Goal: Task Accomplishment & Management: Manage account settings

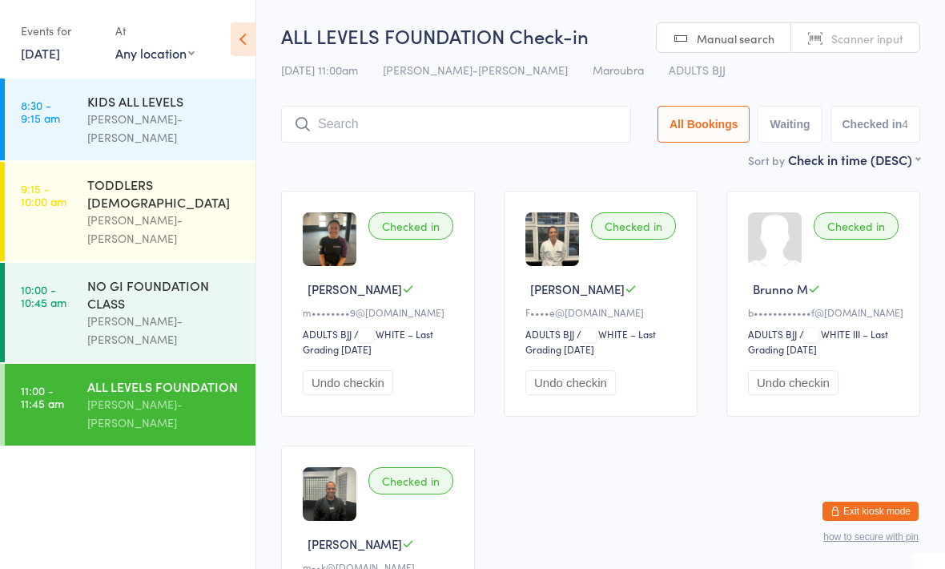
click at [416, 114] on input "search" at bounding box center [456, 124] width 350 height 37
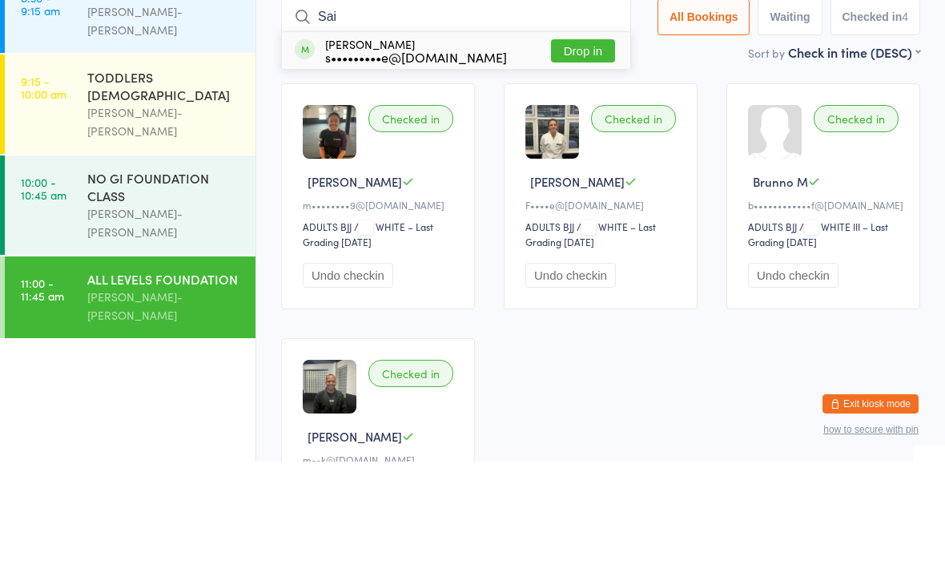
type input "Sai"
click at [422, 158] on div "s•••••••••e@gmail.com" at bounding box center [416, 164] width 182 height 13
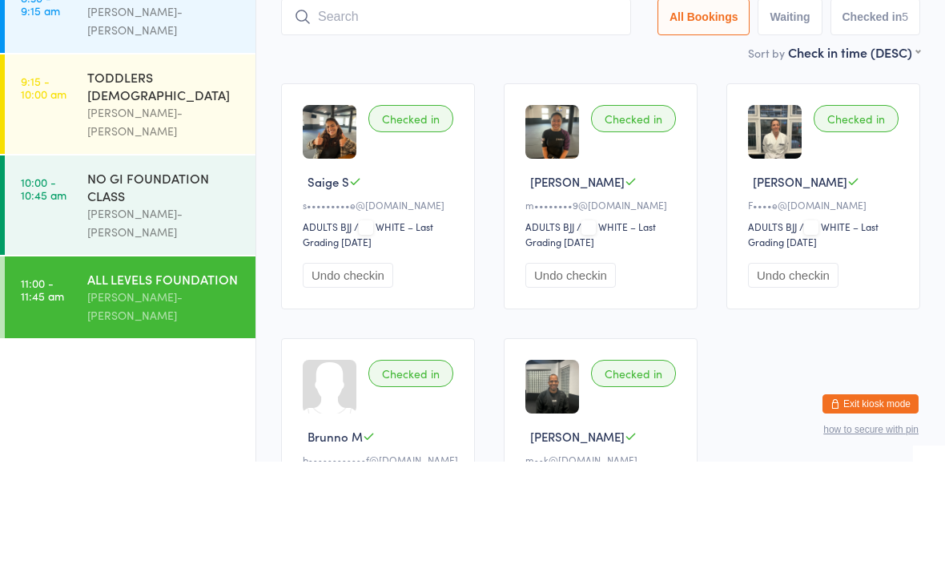
click at [514, 151] on div "Sort by Check in time (DESC) First name (ASC) First name (DESC) Last name (ASC)…" at bounding box center [600, 160] width 639 height 18
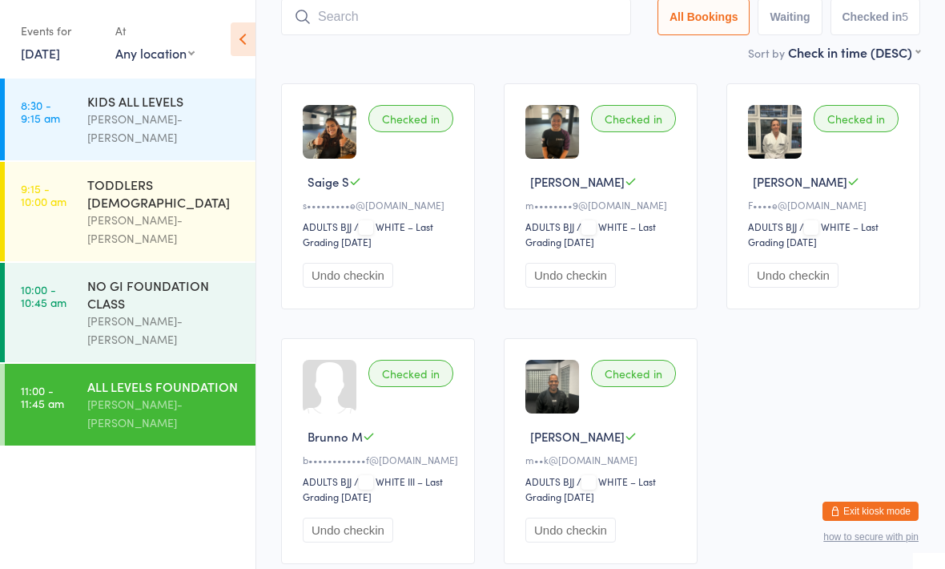
click at [867, 505] on button "Exit kiosk mode" at bounding box center [870, 510] width 96 height 19
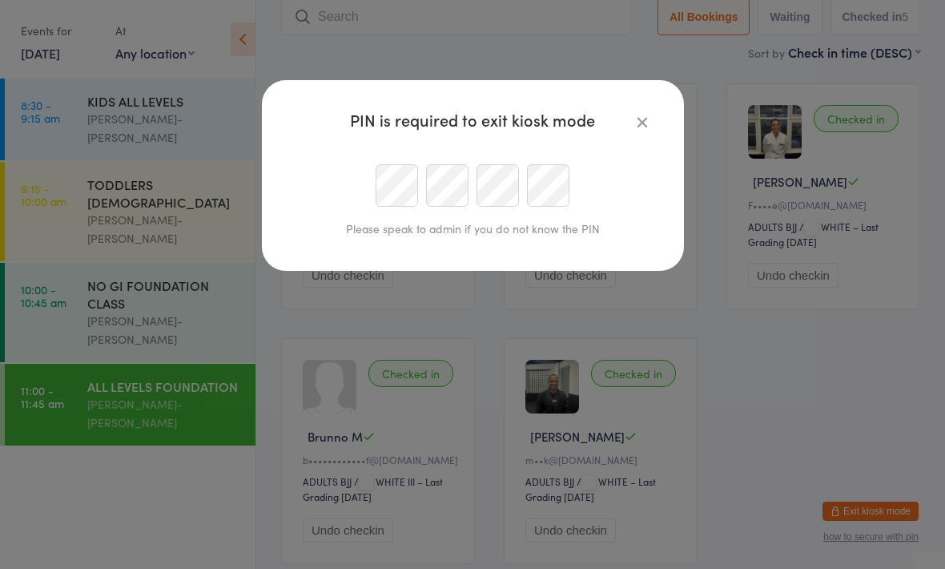
scroll to position [107, 0]
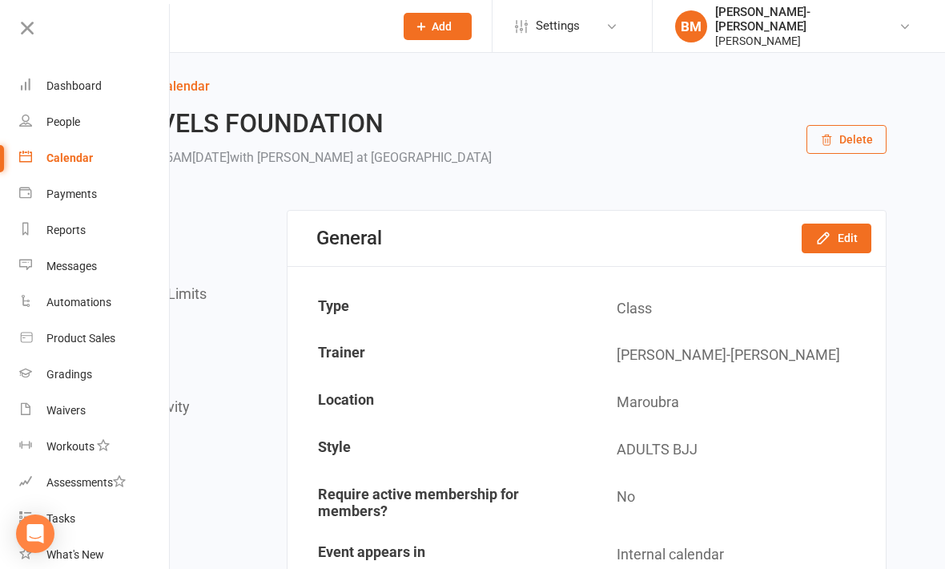
click at [68, 119] on div "People" at bounding box center [63, 121] width 34 height 13
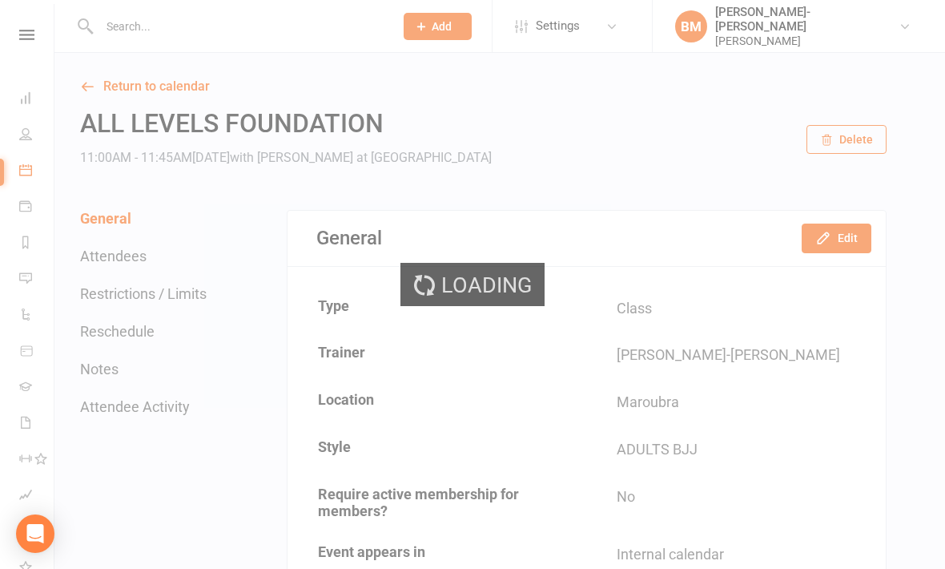
select select "100"
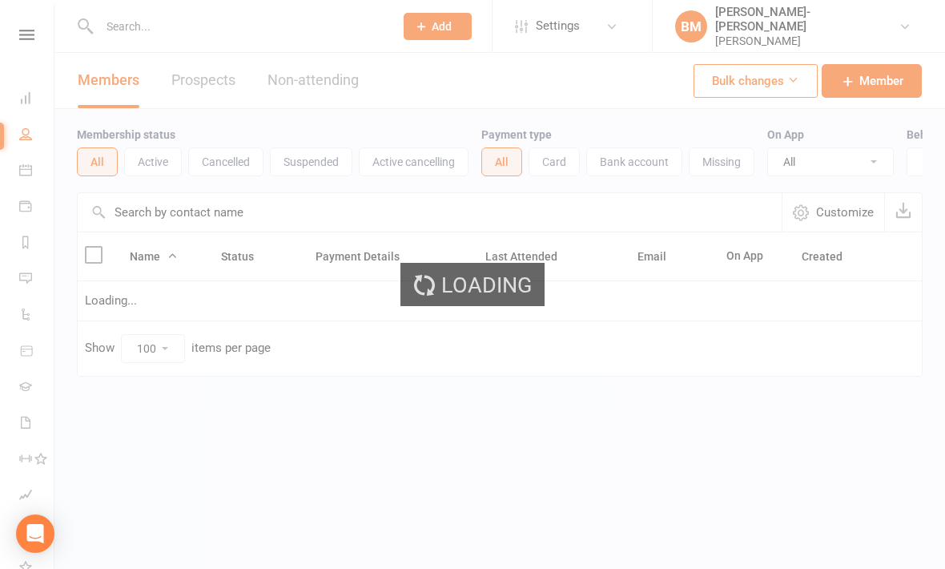
click at [157, 18] on div "Loading" at bounding box center [472, 284] width 945 height 569
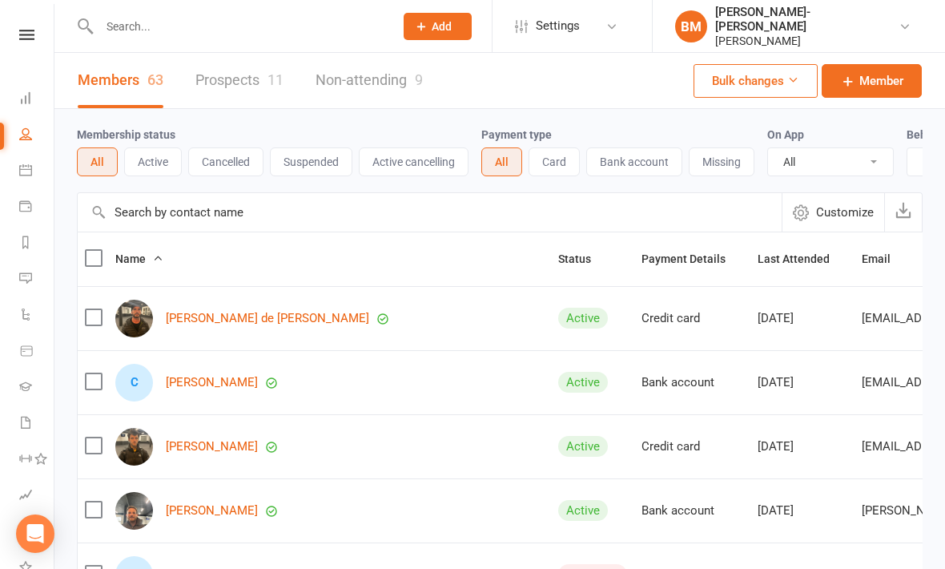
click at [164, 15] on input "text" at bounding box center [238, 26] width 288 height 22
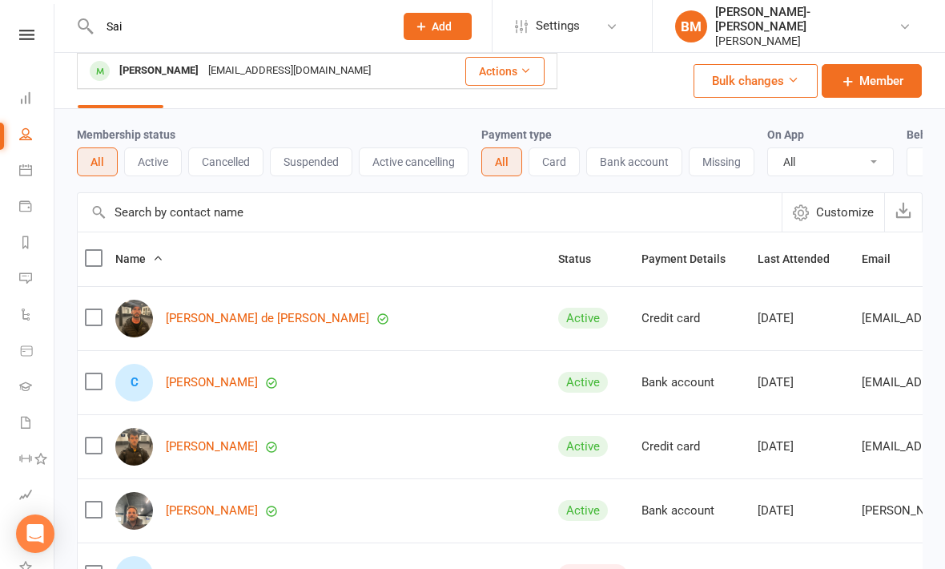
type input "Sai"
click at [146, 66] on div "[PERSON_NAME]" at bounding box center [159, 70] width 89 height 23
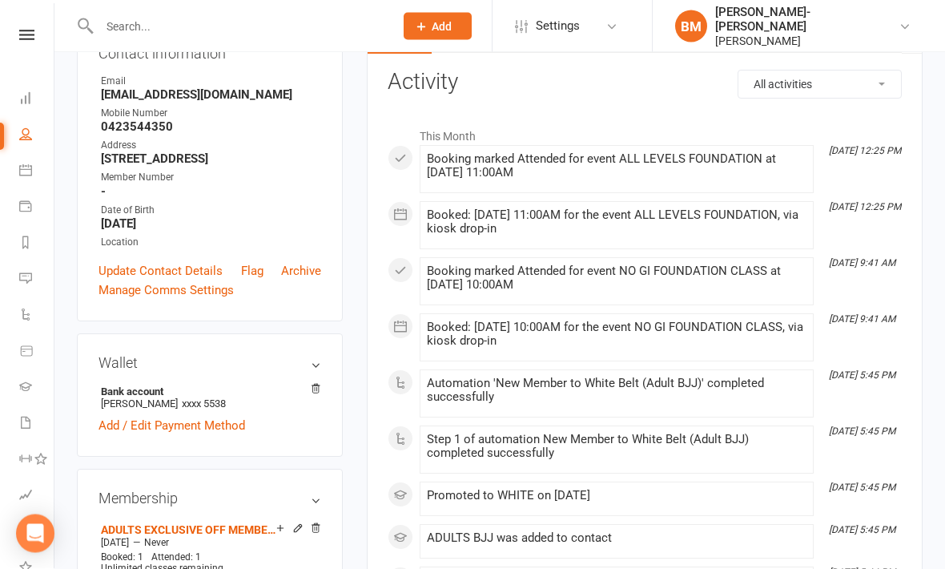
scroll to position [201, 0]
click at [315, 371] on h3 "Wallet" at bounding box center [210, 363] width 223 height 16
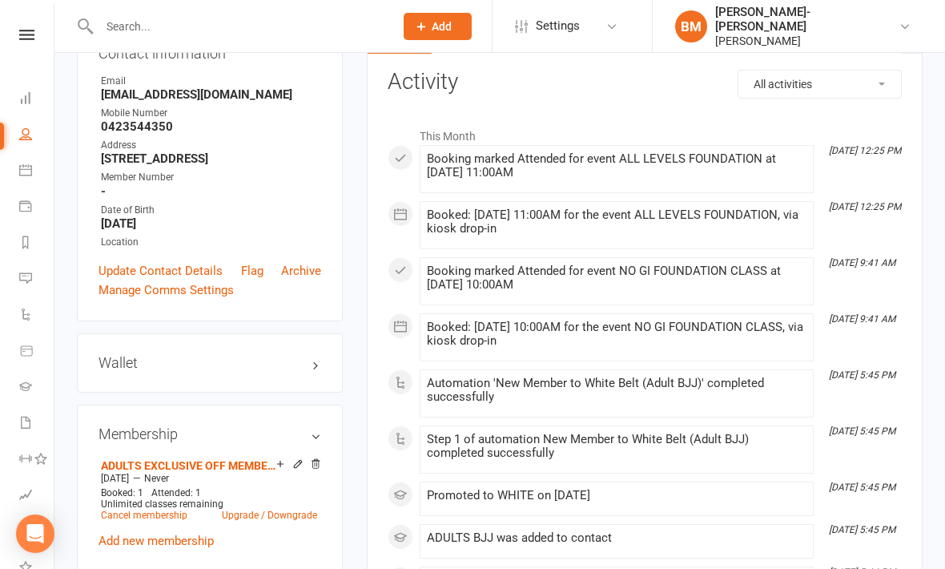
click at [328, 369] on div "Wallet Bank account Saige Soares xxxx 5538 Add / Edit Payment Method" at bounding box center [210, 362] width 266 height 59
click at [301, 371] on h3 "Wallet" at bounding box center [210, 363] width 223 height 16
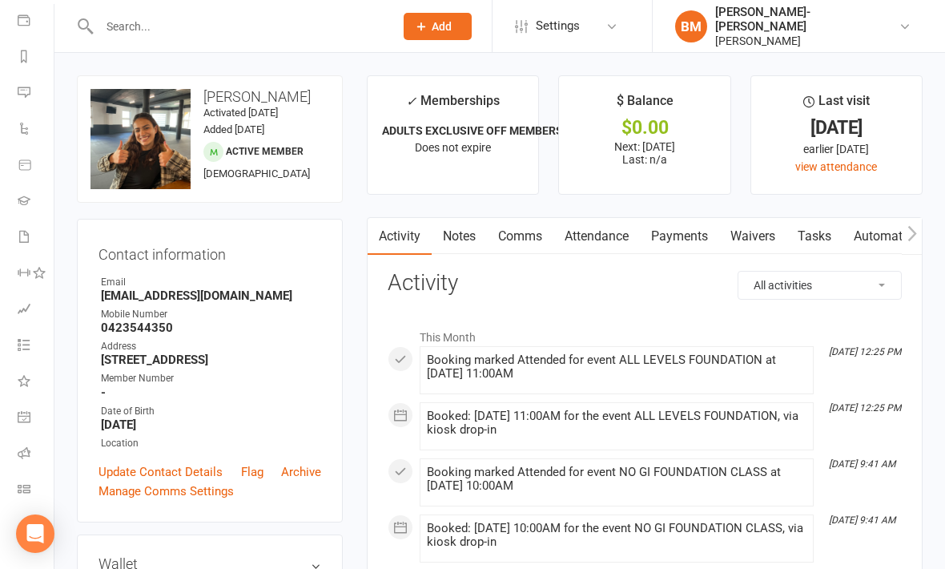
scroll to position [186, 2]
click at [18, 480] on link "Class check-in" at bounding box center [36, 490] width 36 height 36
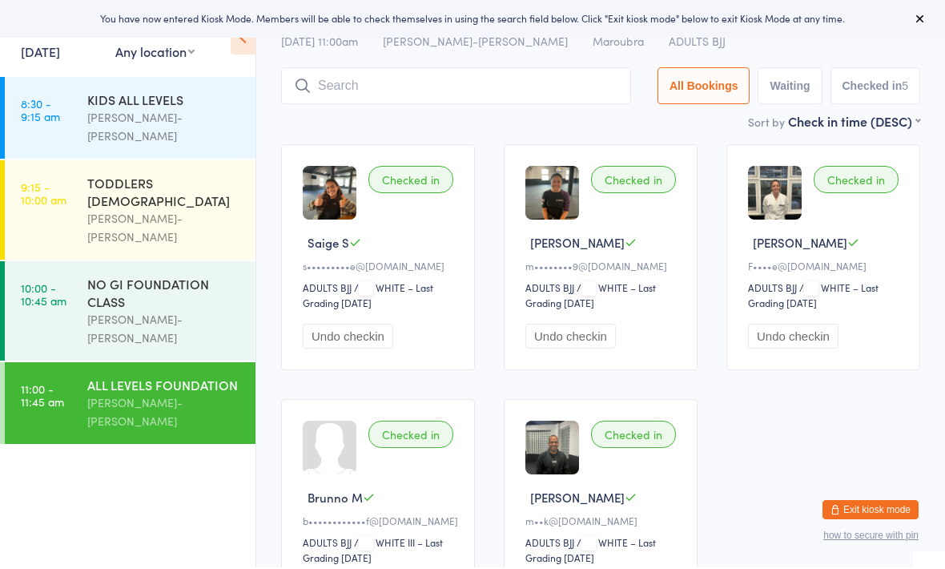
click at [406, 105] on input "search" at bounding box center [456, 87] width 350 height 37
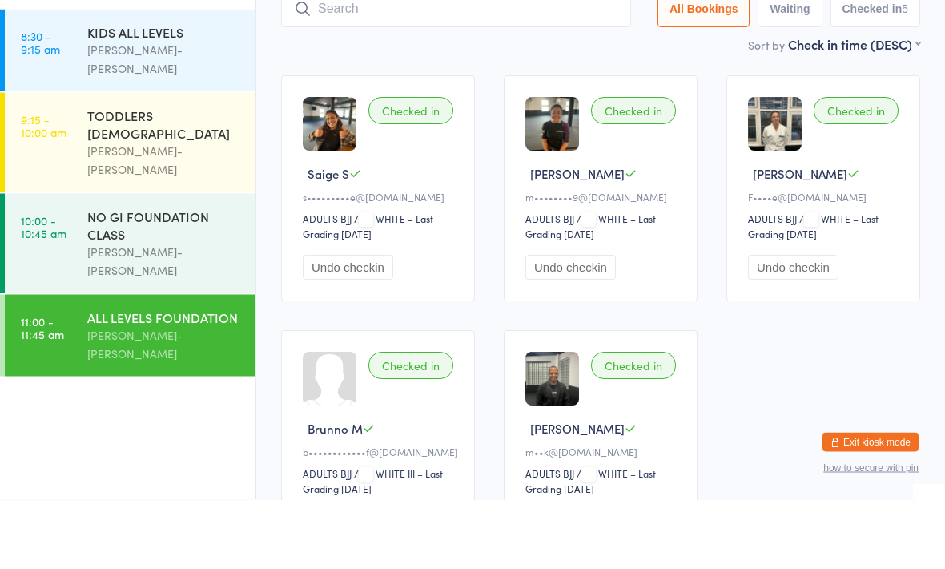
click at [926, 202] on div "Checked in Saige S s•••••••••e@gmail.com ADULTS BJJ ADULTS BJJ / WHITE – Last G…" at bounding box center [601, 385] width 668 height 509
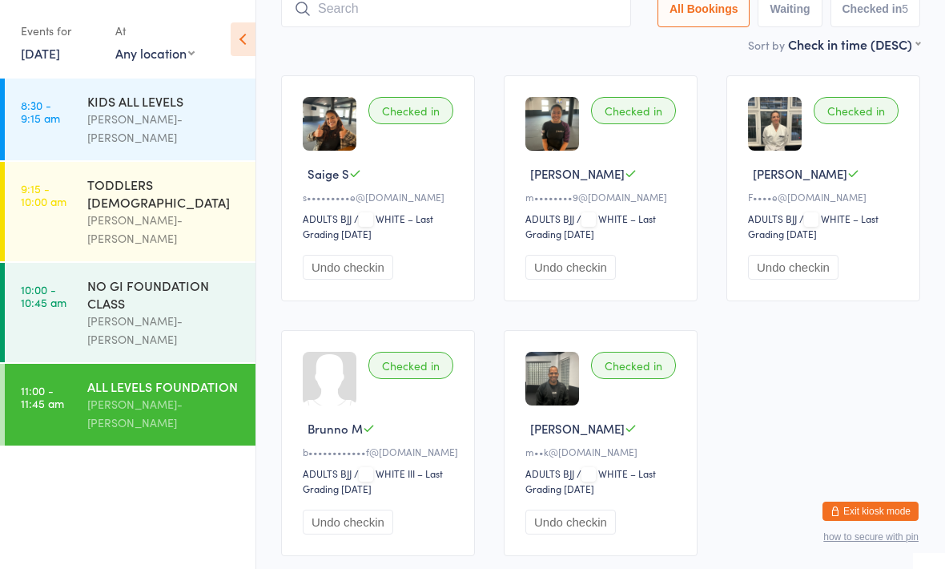
click at [907, 521] on button "Exit kiosk mode" at bounding box center [870, 510] width 96 height 19
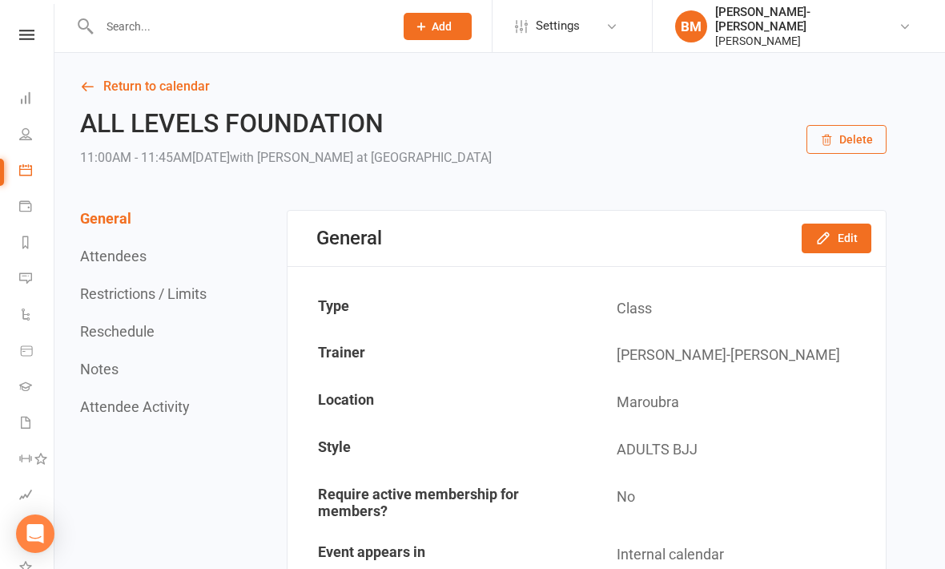
click at [26, 135] on icon at bounding box center [25, 133] width 13 height 13
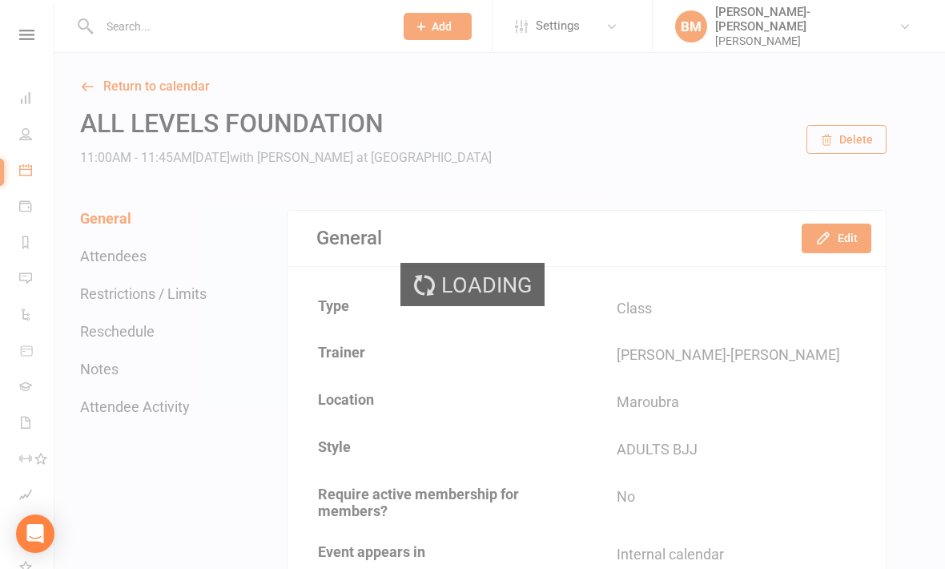
select select "100"
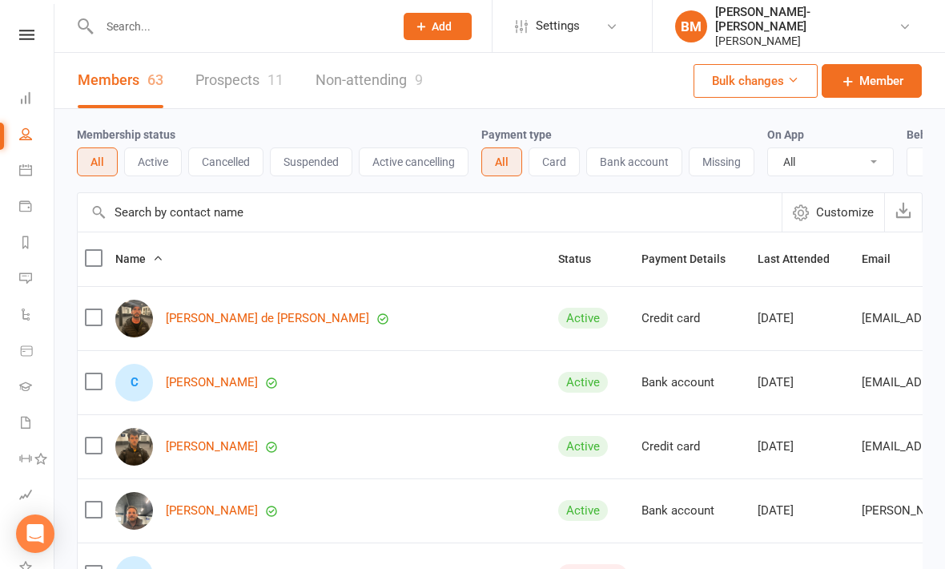
click at [165, 18] on input "text" at bounding box center [238, 26] width 288 height 22
click at [227, 80] on link "Prospects 11" at bounding box center [239, 80] width 88 height 55
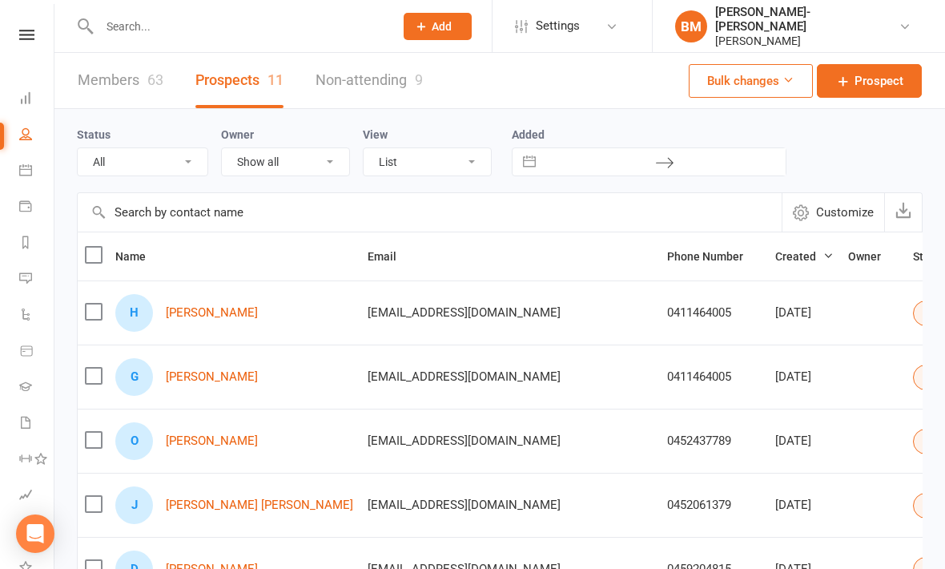
click at [292, 23] on input "text" at bounding box center [238, 26] width 288 height 22
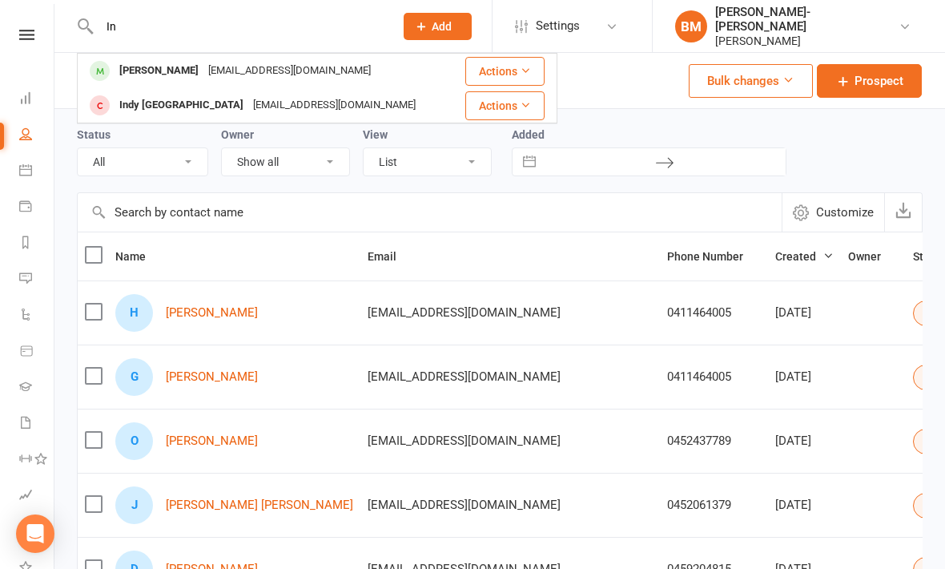
type input "I"
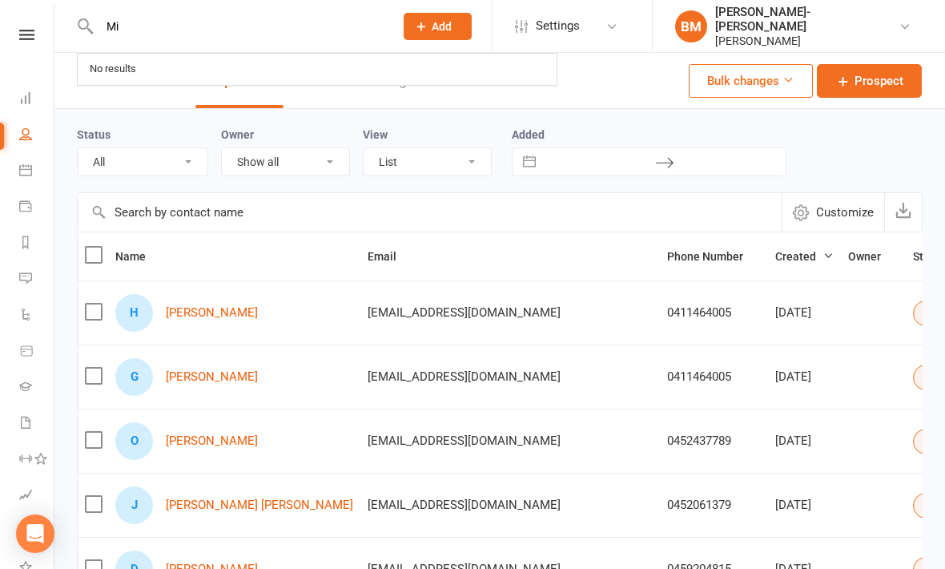
type input "M"
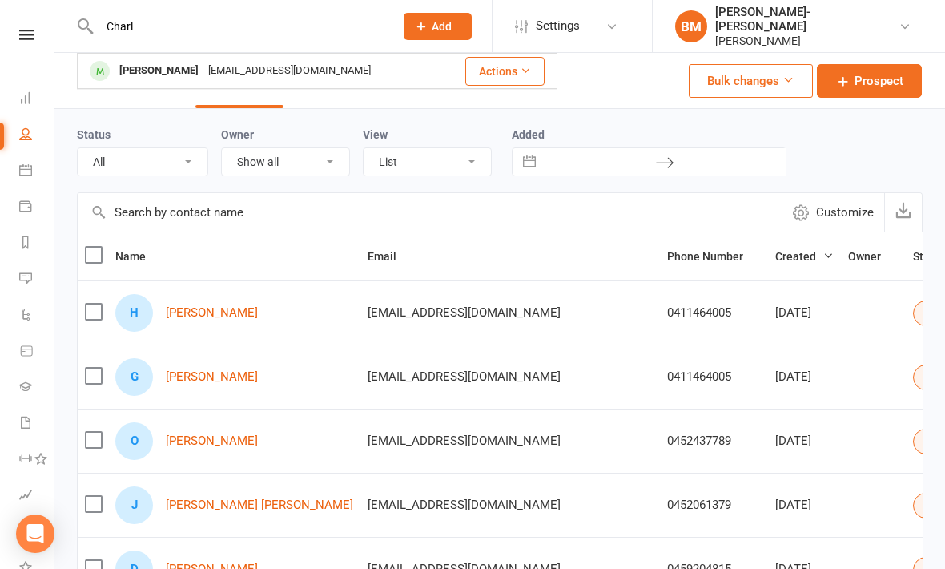
type input "Charl"
click at [147, 73] on div "Charlee Mamea" at bounding box center [159, 70] width 89 height 23
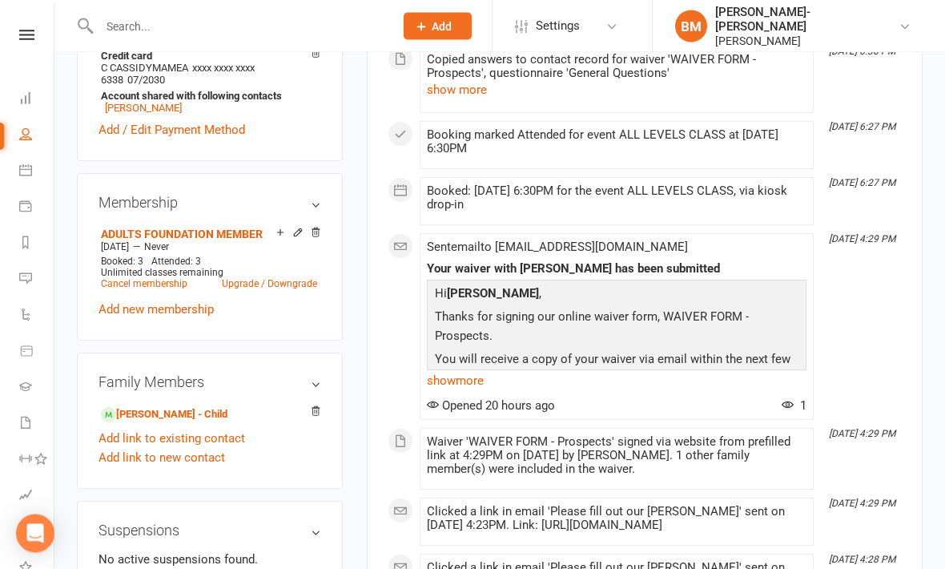
scroll to position [558, 0]
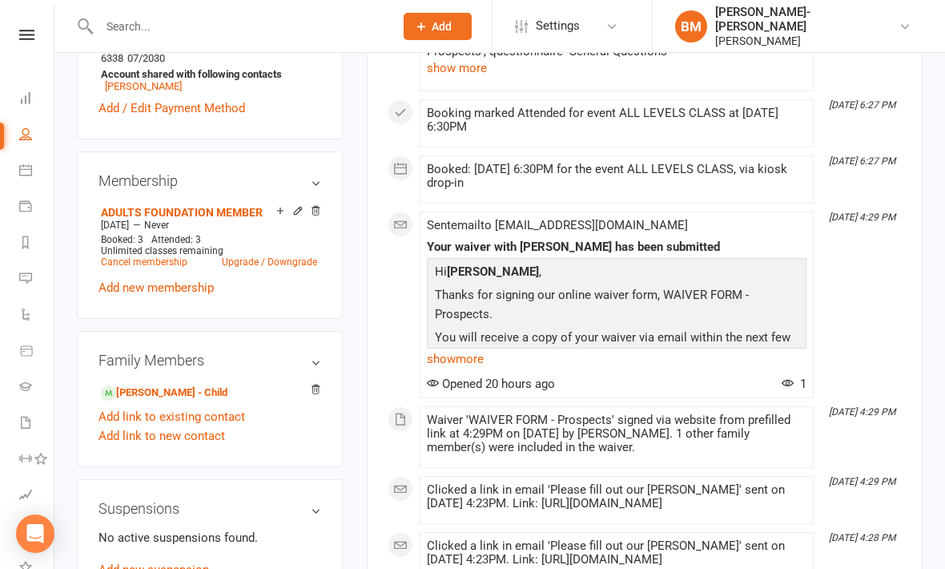
click at [162, 401] on link "Meila Mamea - Child" at bounding box center [164, 392] width 127 height 17
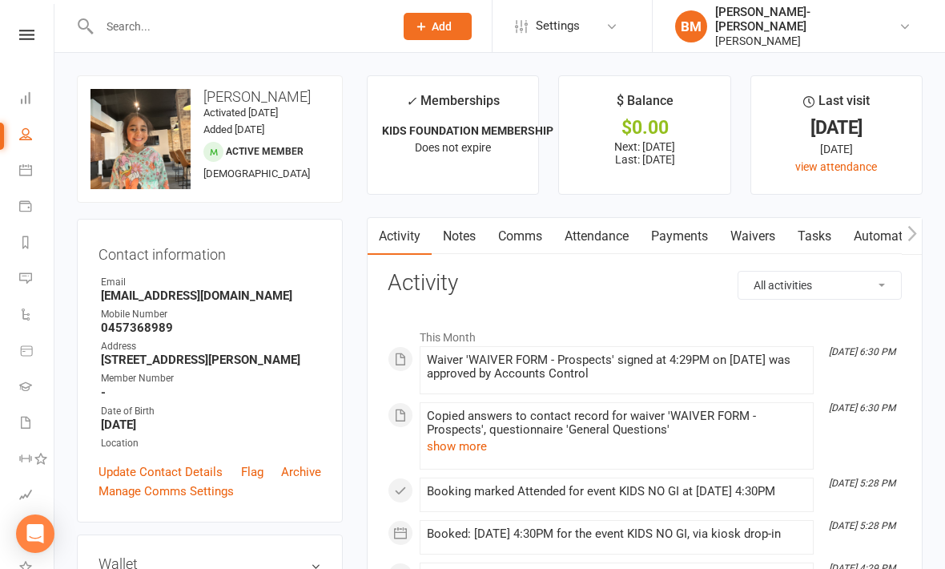
click at [111, 481] on link "Update Contact Details" at bounding box center [161, 471] width 124 height 19
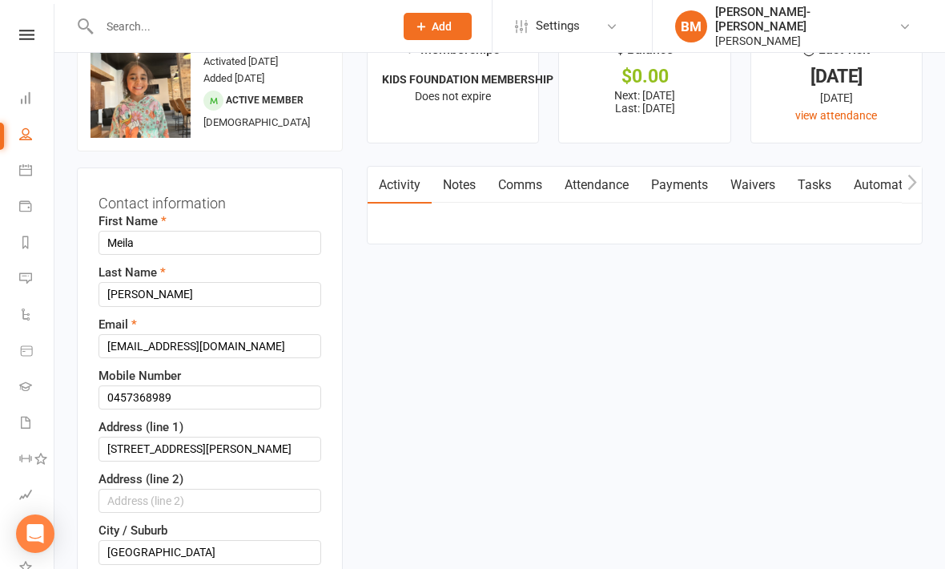
scroll to position [75, 0]
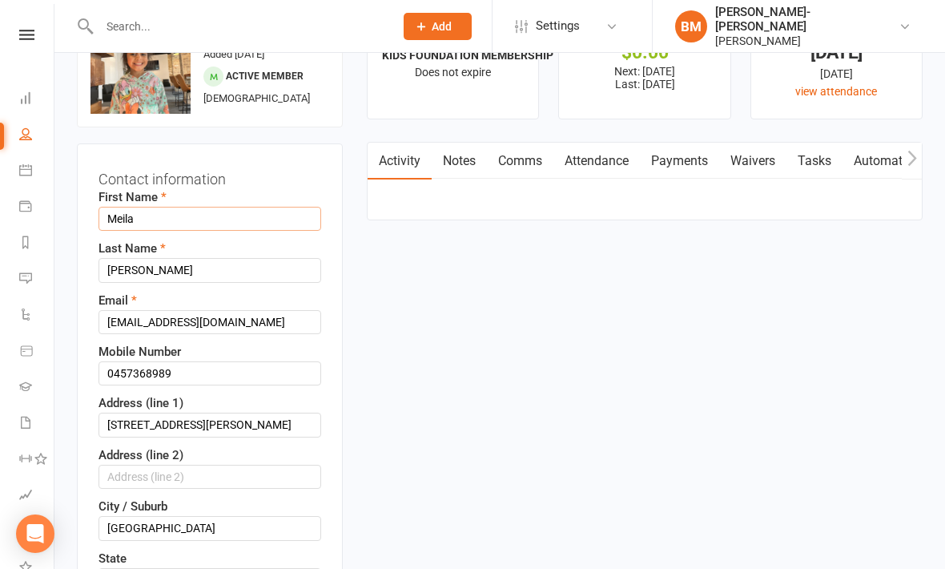
click at [147, 207] on input "Meila" at bounding box center [210, 219] width 223 height 24
click at [148, 212] on input "Meila" at bounding box center [210, 219] width 223 height 24
type input "M"
type input "Indra"
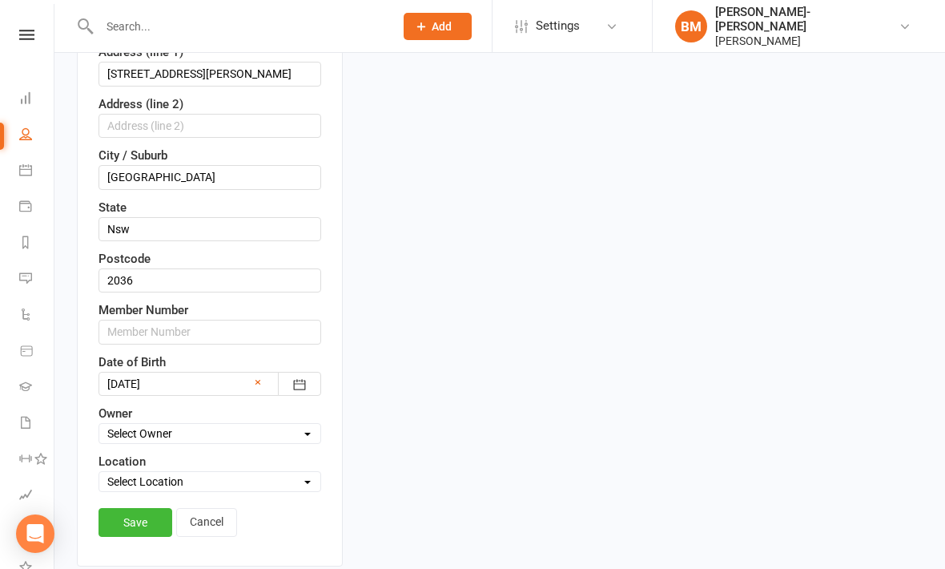
scroll to position [441, 0]
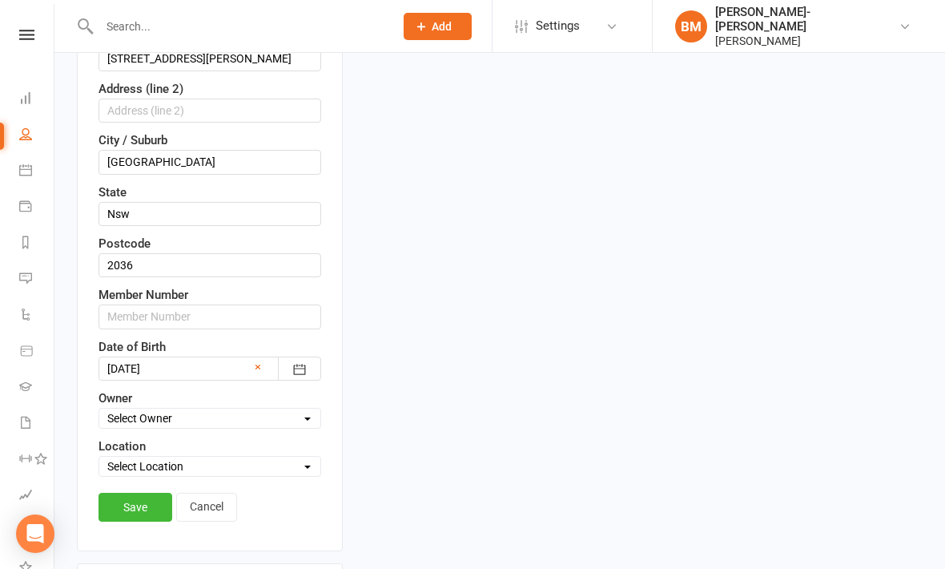
click at [116, 504] on link "Save" at bounding box center [136, 507] width 74 height 29
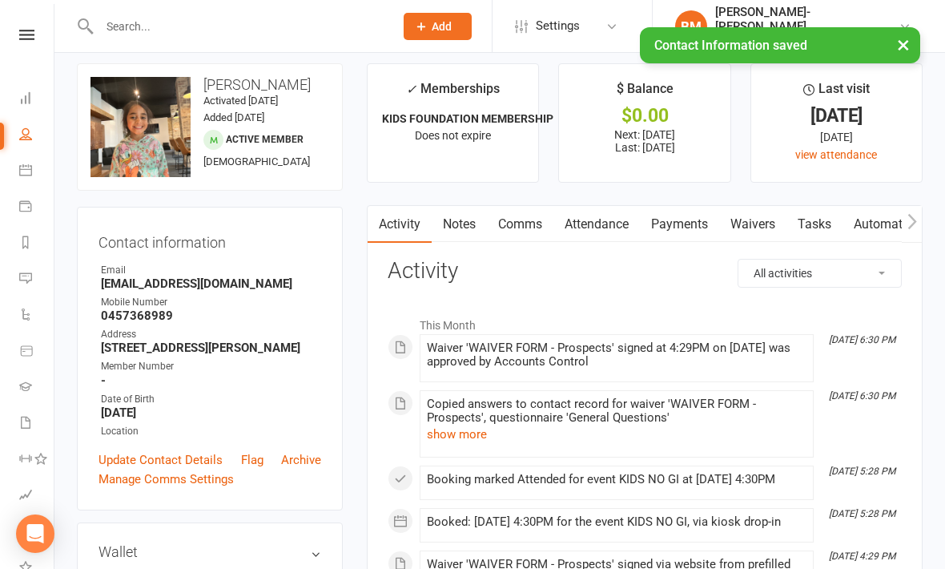
scroll to position [0, 0]
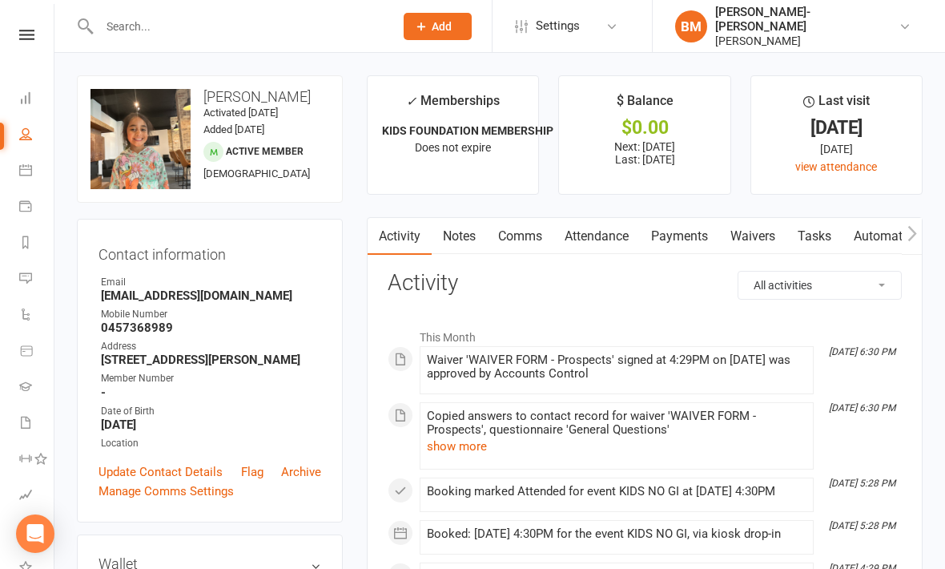
click at [766, 229] on link "Waivers" at bounding box center [752, 236] width 67 height 37
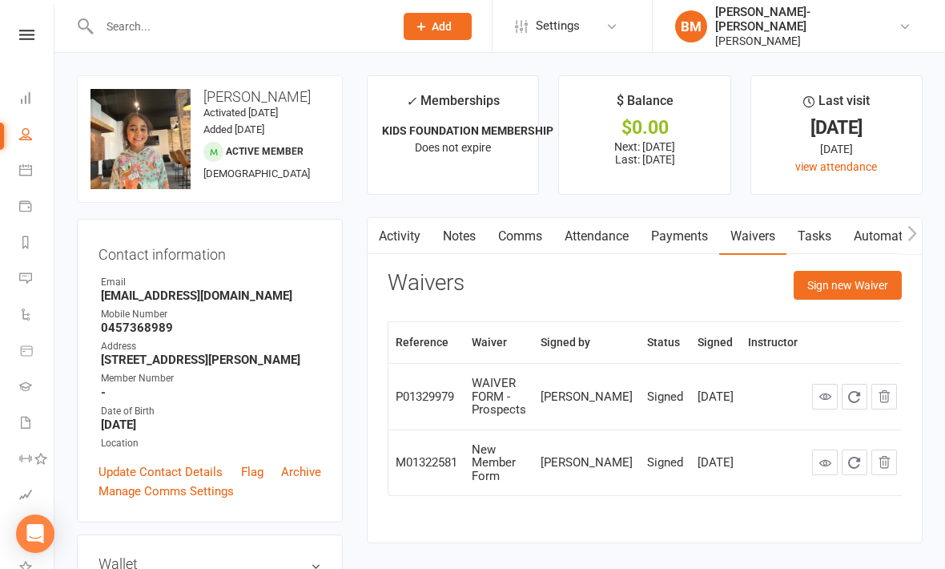
click at [819, 456] on icon at bounding box center [825, 462] width 12 height 12
click at [109, 477] on link "Update Contact Details" at bounding box center [161, 471] width 124 height 19
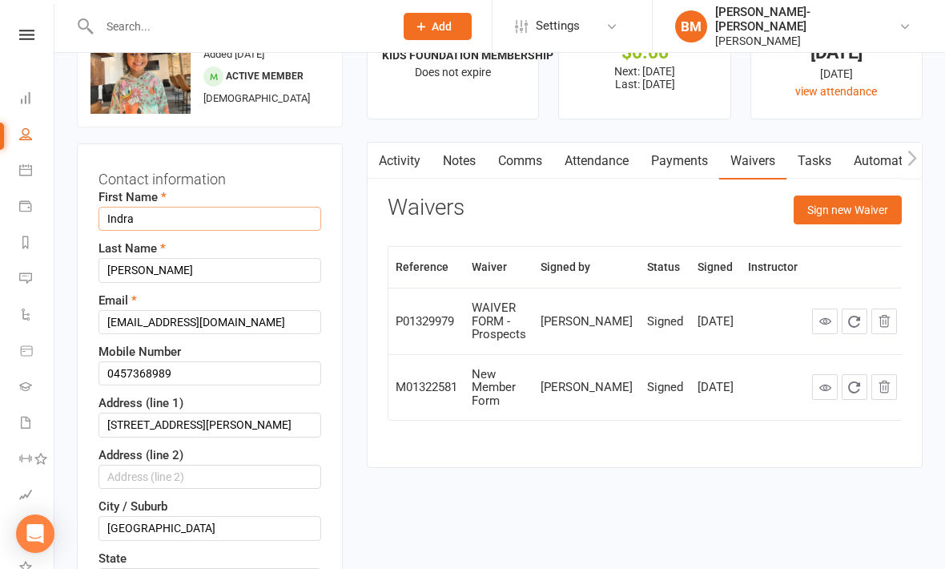
click at [152, 212] on input "Indra" at bounding box center [210, 219] width 223 height 24
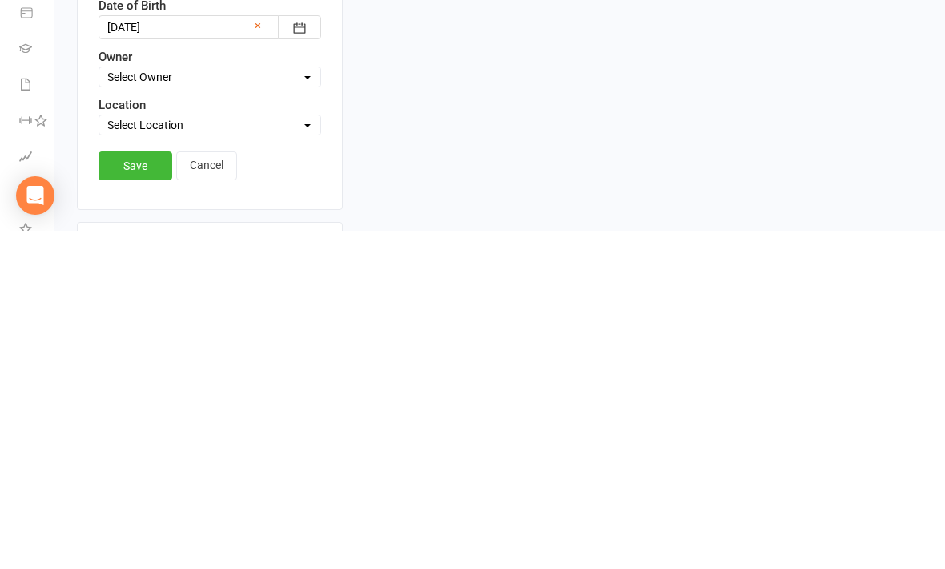
type input "Indrah"
click at [118, 489] on link "Save" at bounding box center [136, 503] width 74 height 29
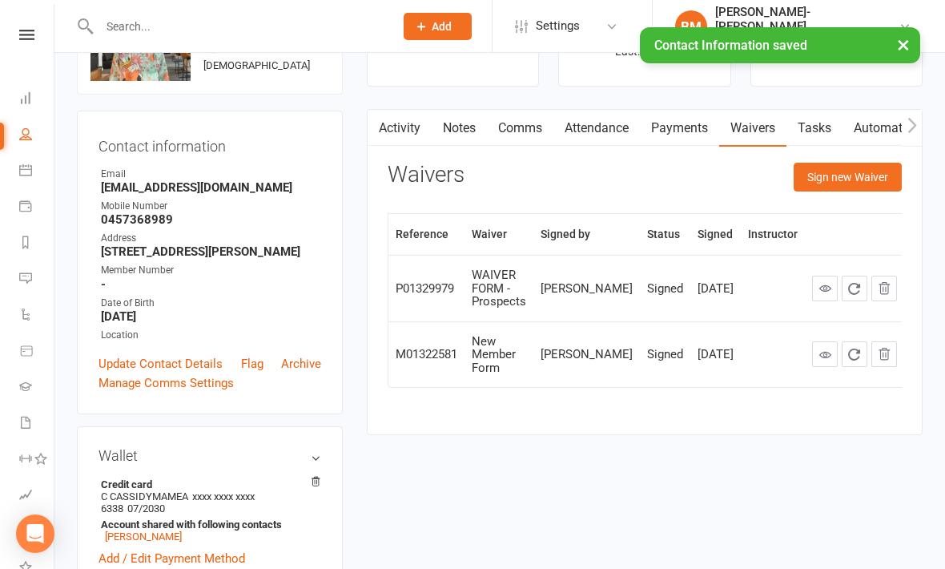
scroll to position [0, 0]
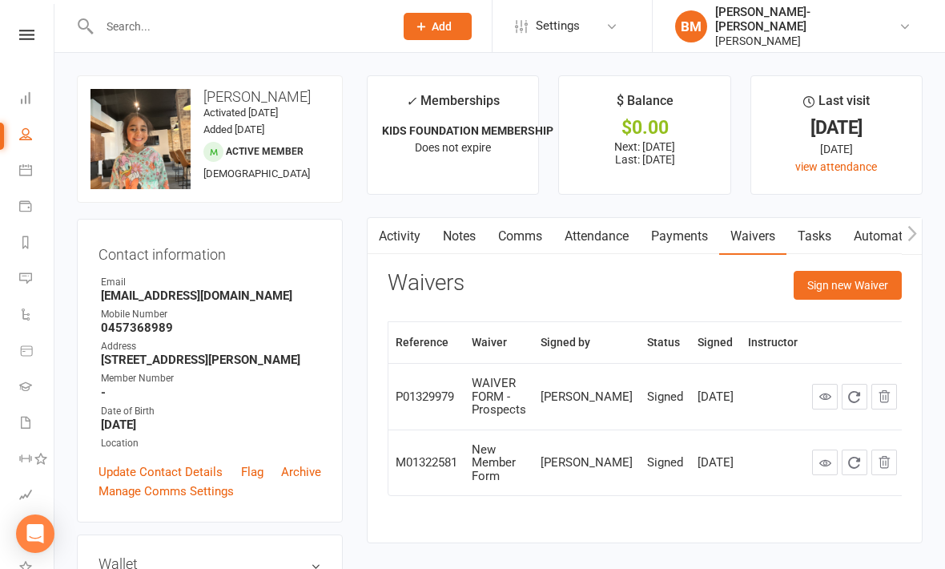
click at [21, 132] on icon at bounding box center [25, 133] width 13 height 13
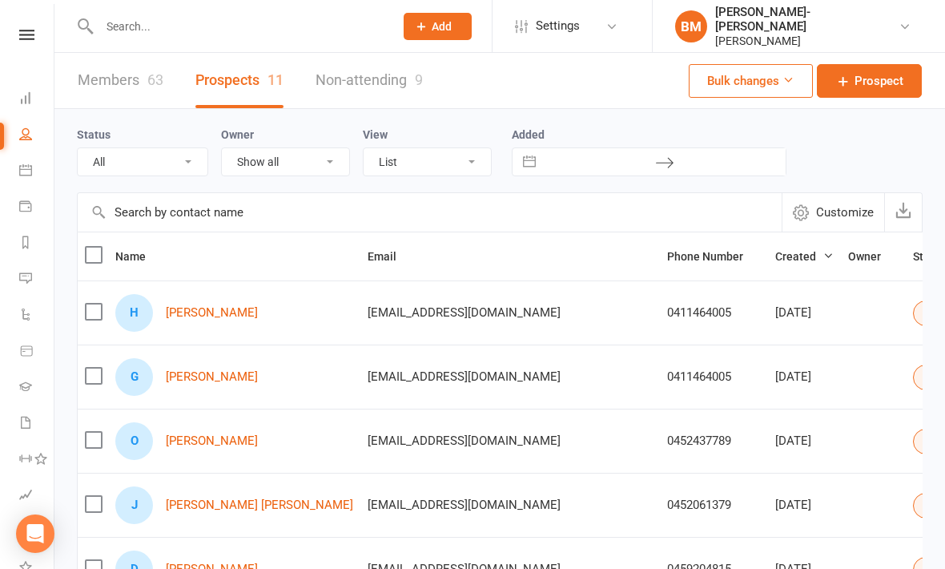
click at [161, 24] on input "text" at bounding box center [238, 26] width 288 height 22
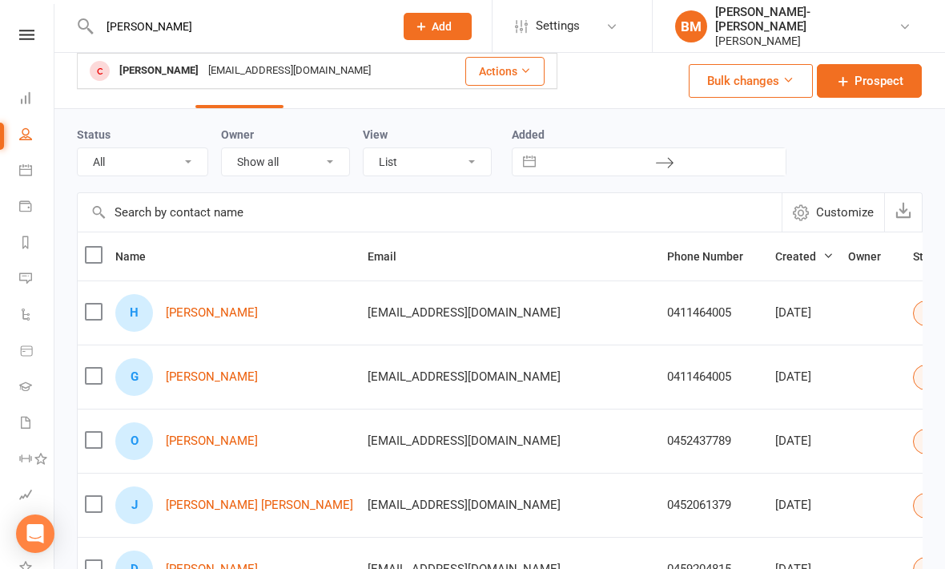
type input "Brunn"
click at [871, 159] on div "Status All (No status set) (Invalid status) Initial Contact Follow-up Call Foll…" at bounding box center [500, 150] width 846 height 51
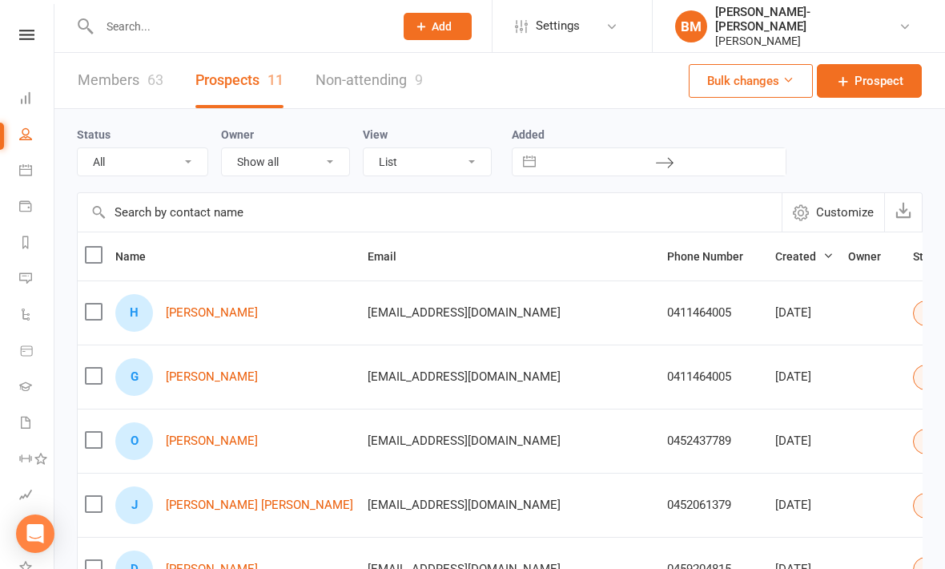
click at [107, 78] on link "Members 63" at bounding box center [121, 80] width 86 height 55
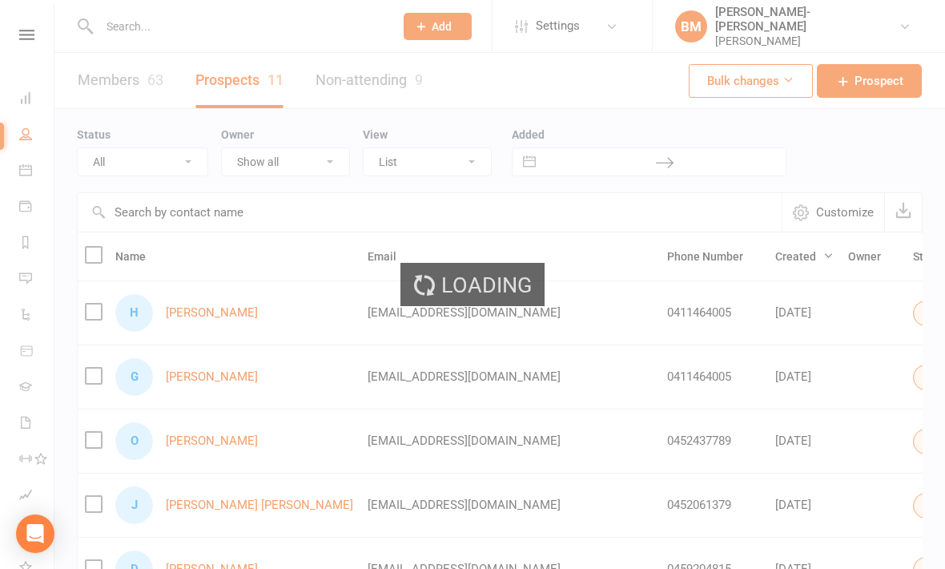
select select "100"
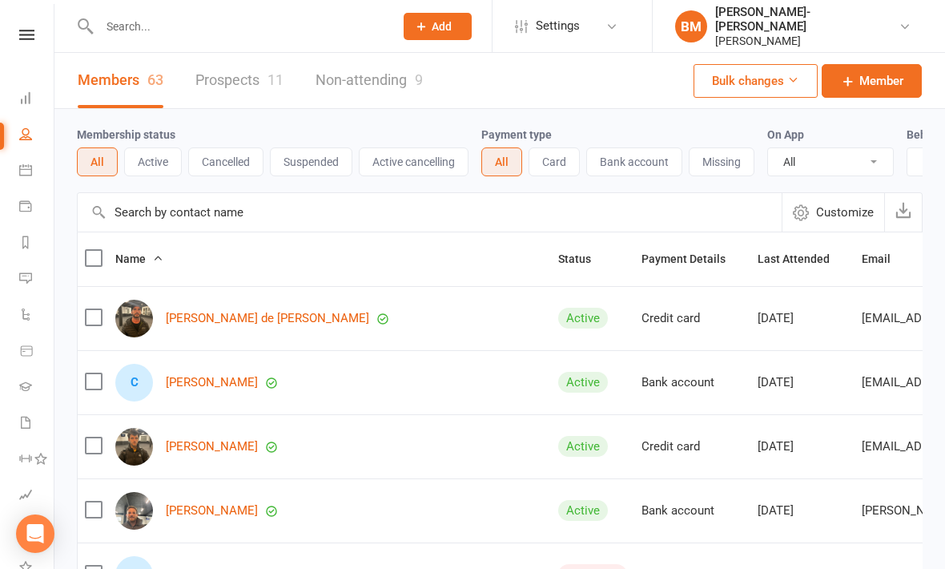
click at [260, 30] on input "text" at bounding box center [238, 26] width 288 height 22
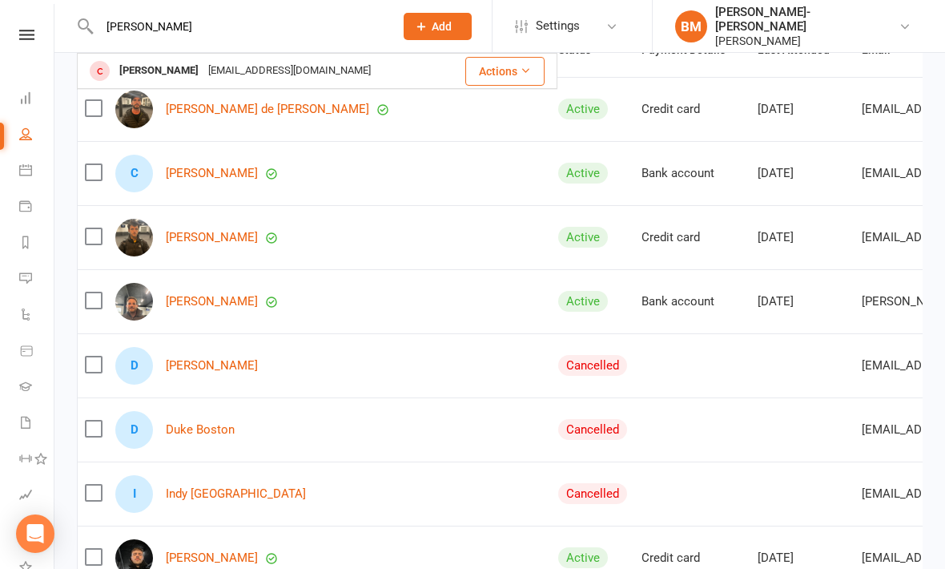
scroll to position [188, 0]
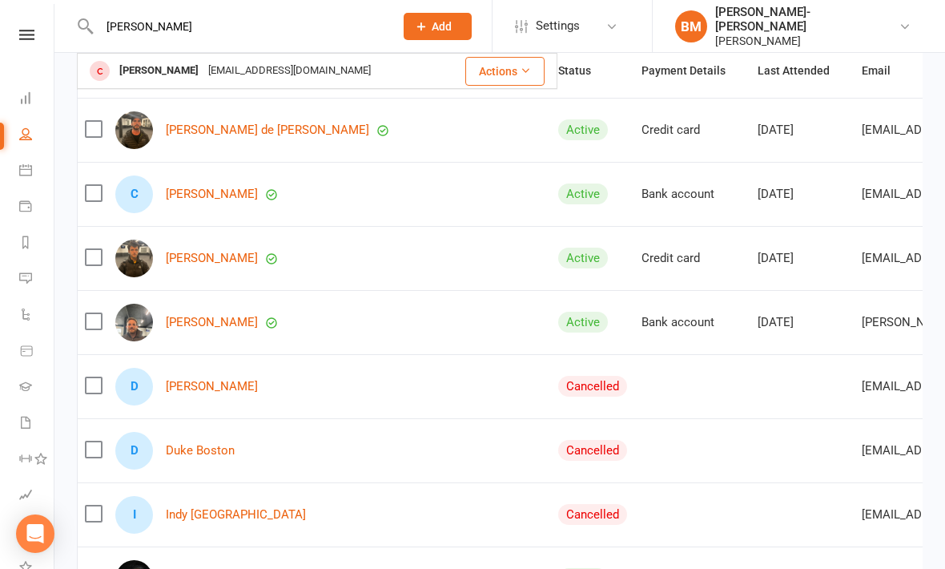
type input "Bruno"
click at [130, 57] on div "Brunno Marinoff brunnomarinoff@hotmail.com" at bounding box center [261, 70] width 366 height 33
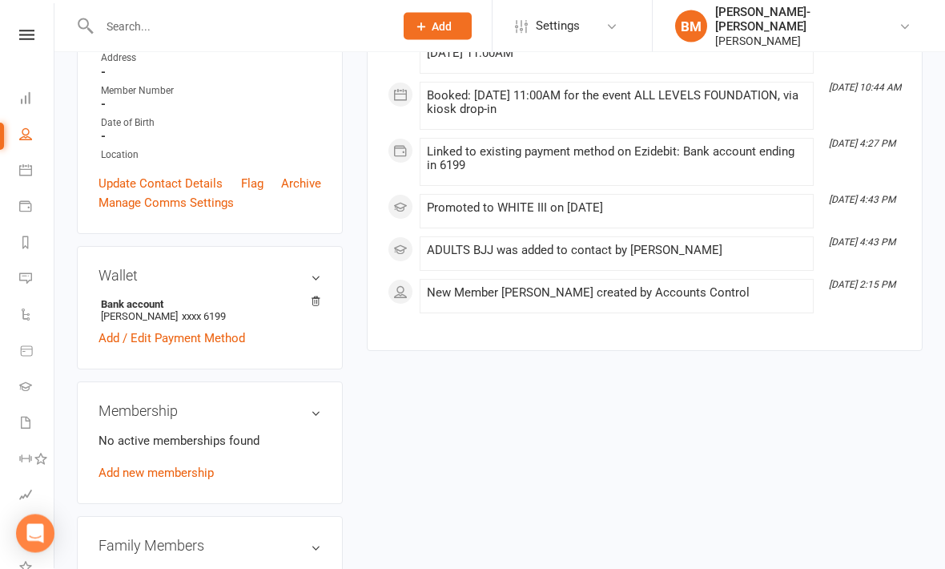
scroll to position [341, 0]
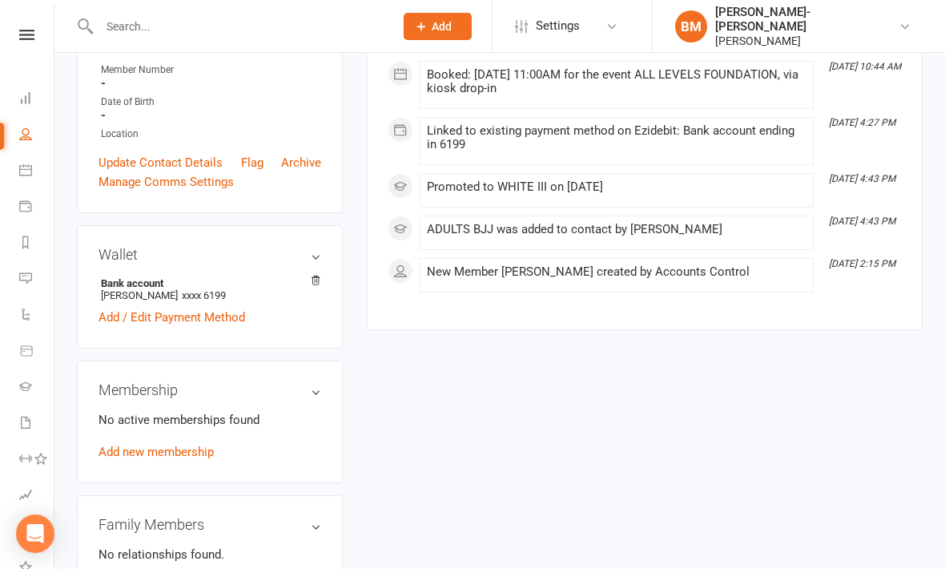
click at [320, 390] on h3 "Membership" at bounding box center [210, 390] width 223 height 16
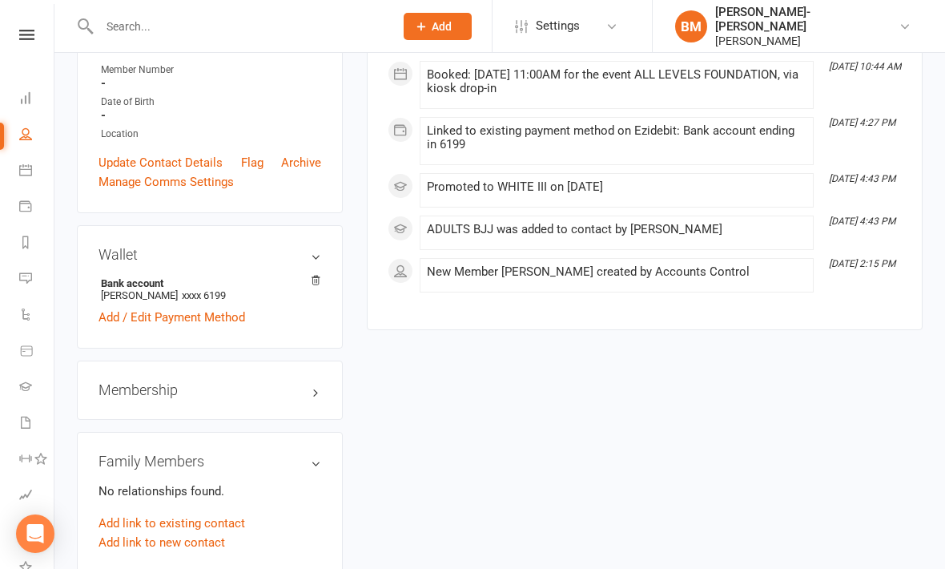
click at [315, 393] on h3 "Membership" at bounding box center [210, 390] width 223 height 16
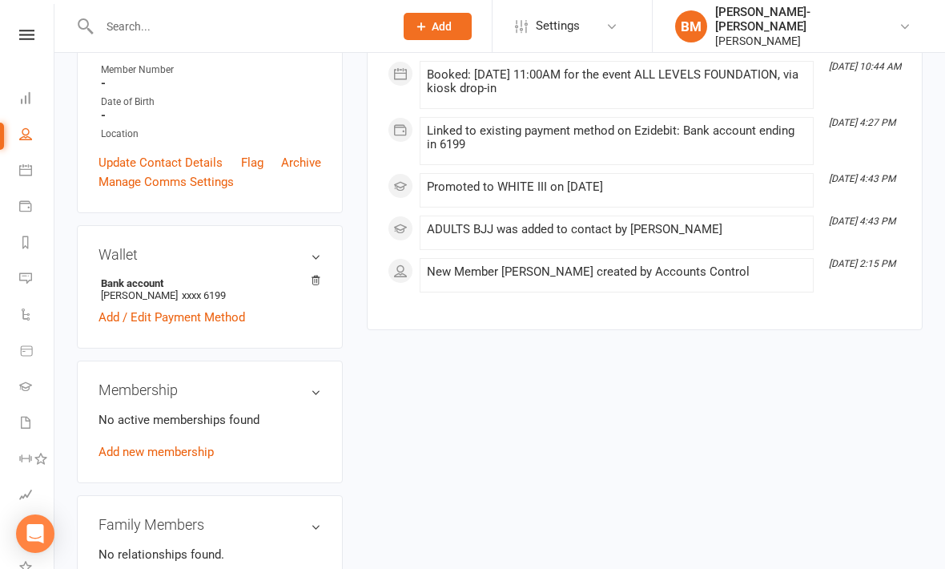
click at [186, 448] on link "Add new membership" at bounding box center [156, 451] width 115 height 14
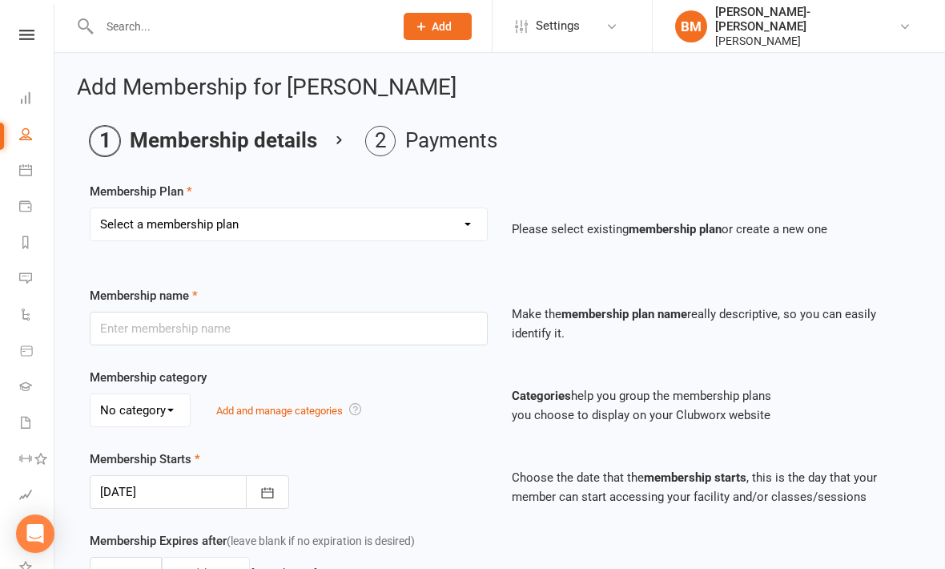
click at [483, 227] on select "Select a membership plan Create new Membership Plan ADULTS 1x A WEEK ADULTS 2x …" at bounding box center [288, 224] width 396 height 32
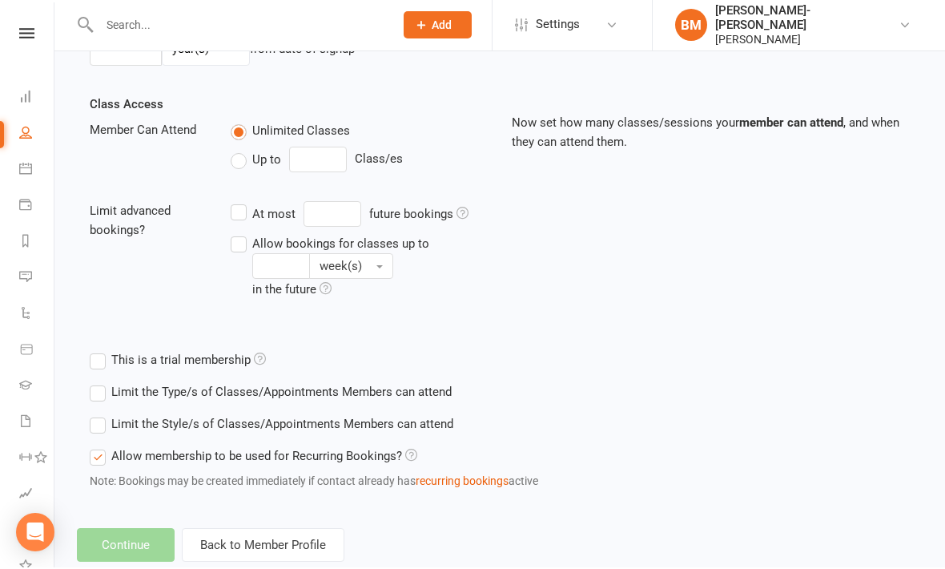
scroll to position [523, 0]
click at [246, 543] on button "Back to Member Profile" at bounding box center [263, 546] width 163 height 34
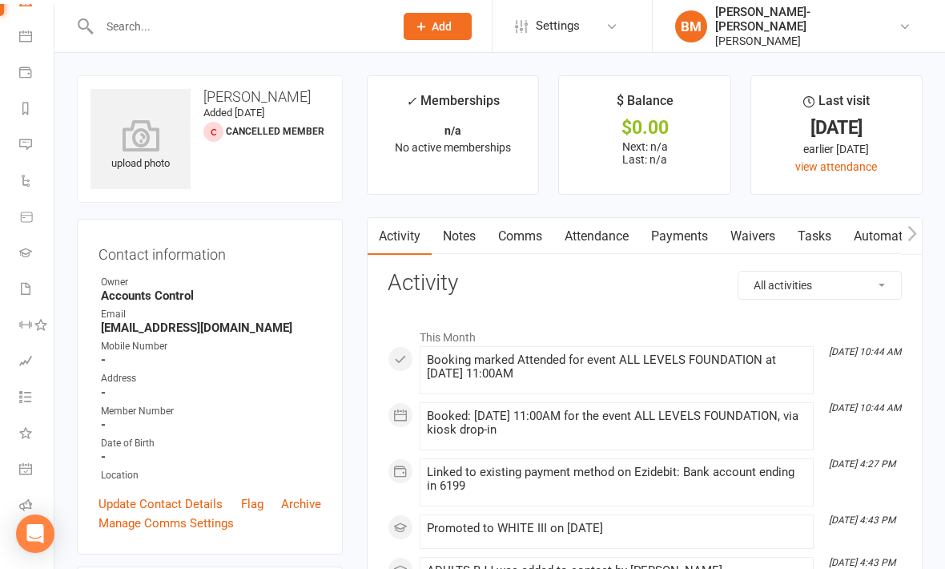
scroll to position [133, 0]
click at [21, 543] on icon at bounding box center [25, 541] width 13 height 13
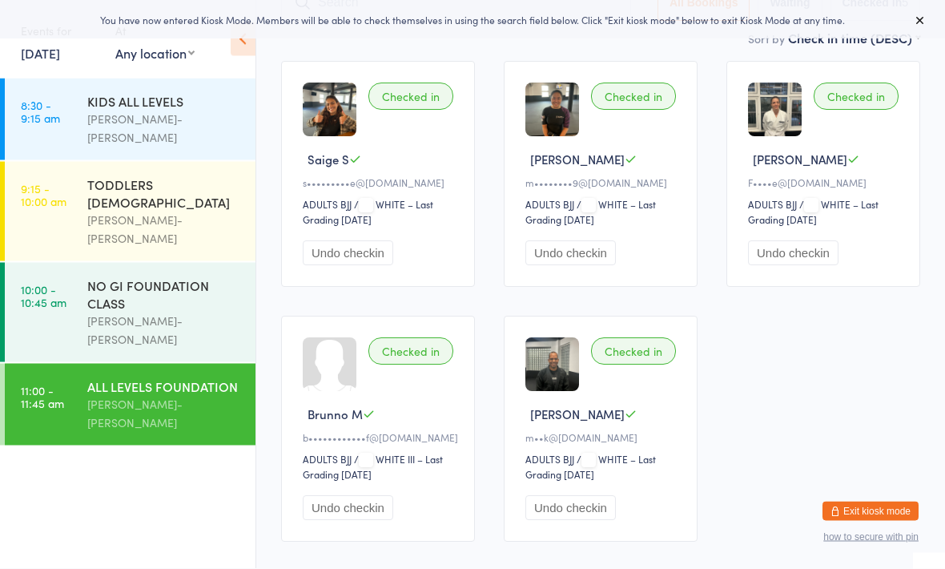
scroll to position [130, 0]
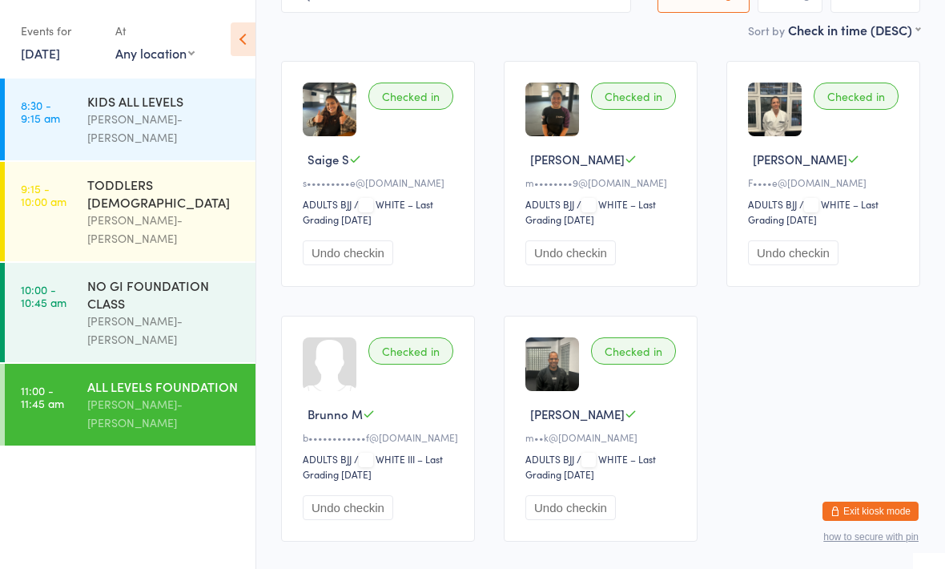
click at [866, 521] on button "Exit kiosk mode" at bounding box center [870, 510] width 96 height 19
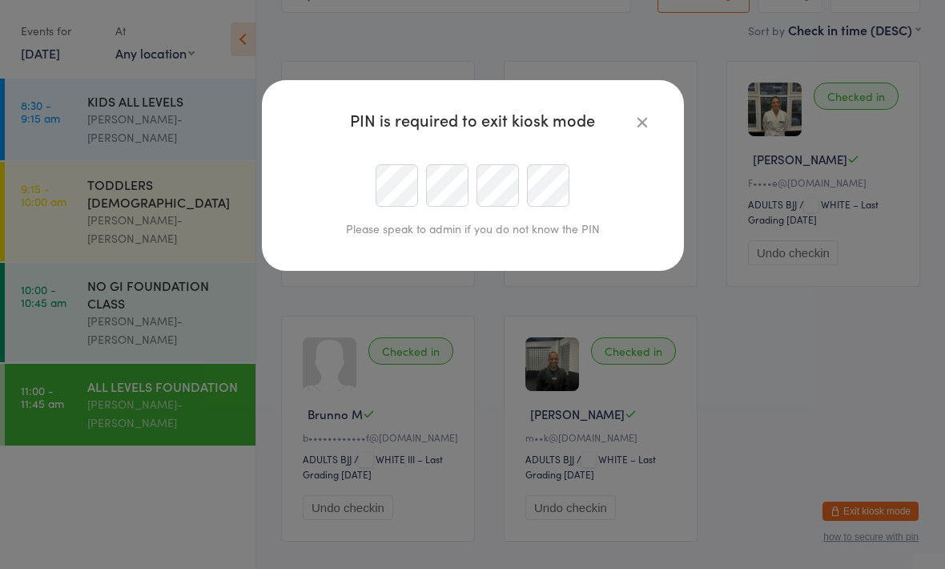
scroll to position [129, 0]
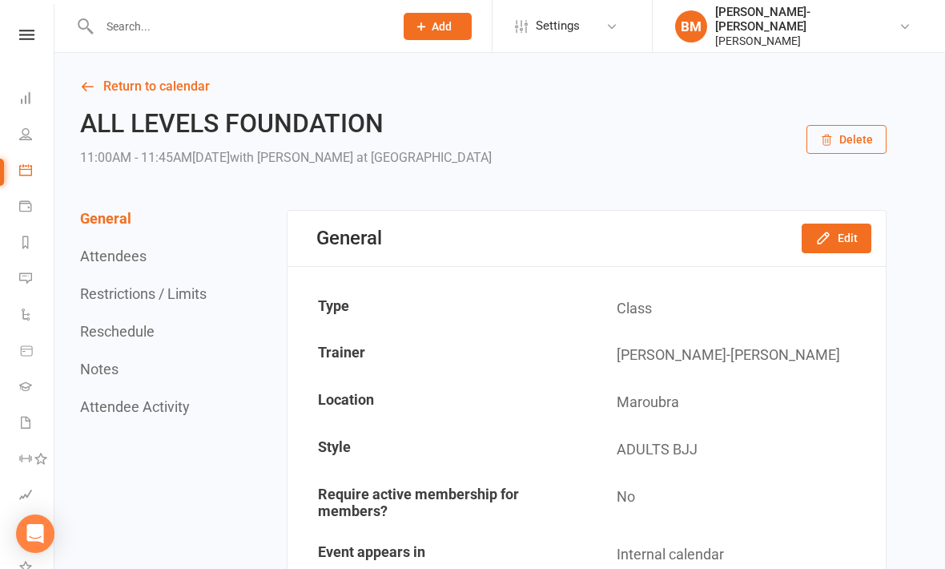
click at [126, 22] on input "text" at bounding box center [238, 26] width 288 height 22
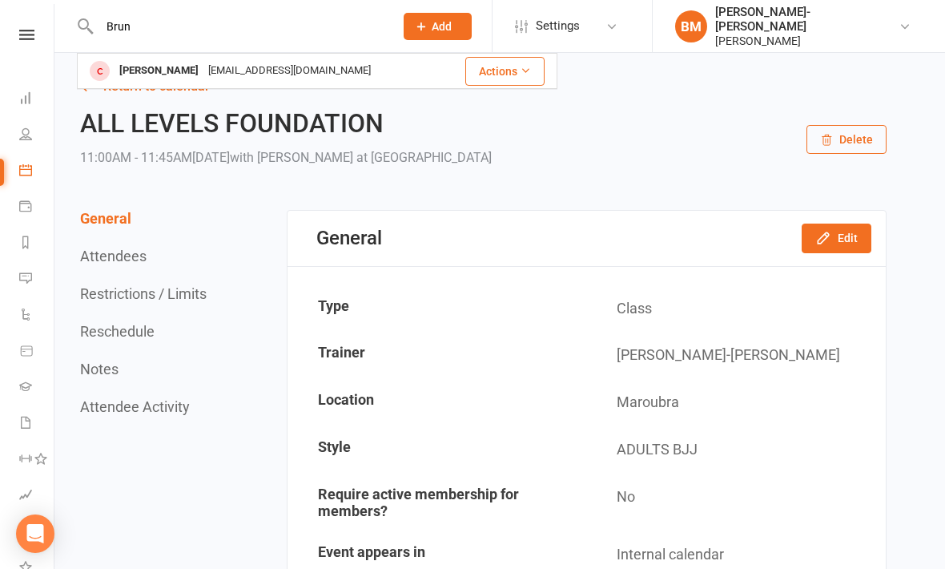
type input "Brun"
click at [151, 78] on div "[PERSON_NAME]" at bounding box center [159, 70] width 89 height 23
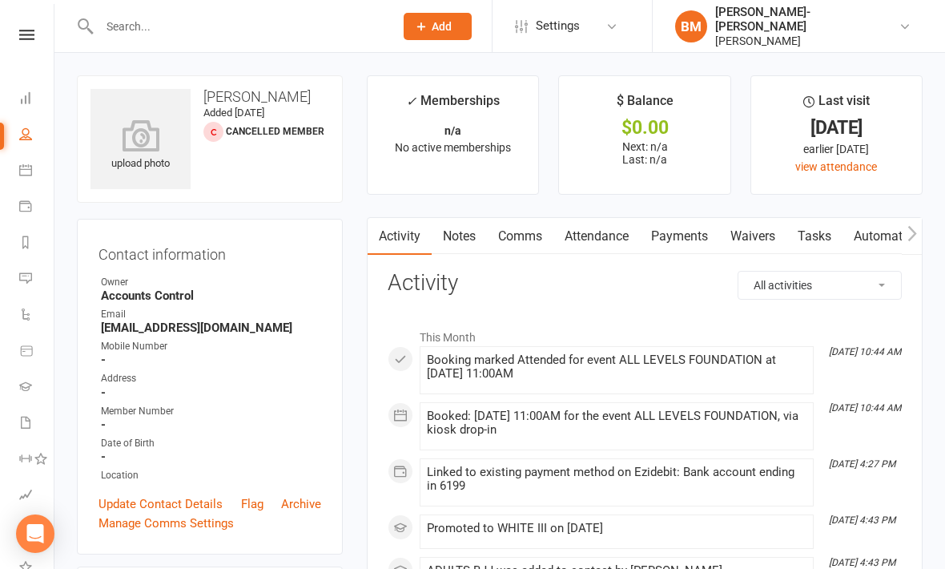
click at [24, 95] on icon at bounding box center [25, 97] width 13 height 13
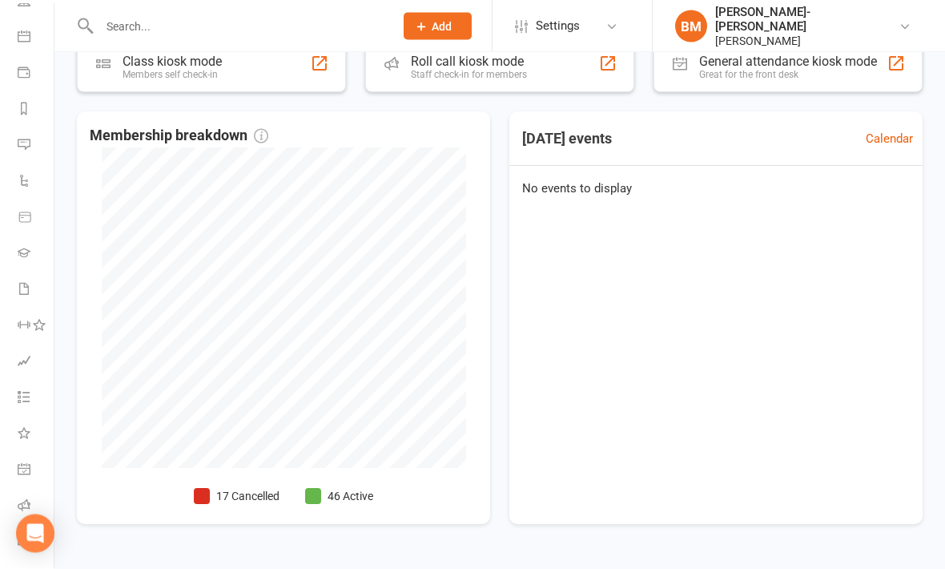
scroll to position [313, 0]
click at [28, 546] on icon at bounding box center [24, 541] width 13 height 13
